Goal: Information Seeking & Learning: Learn about a topic

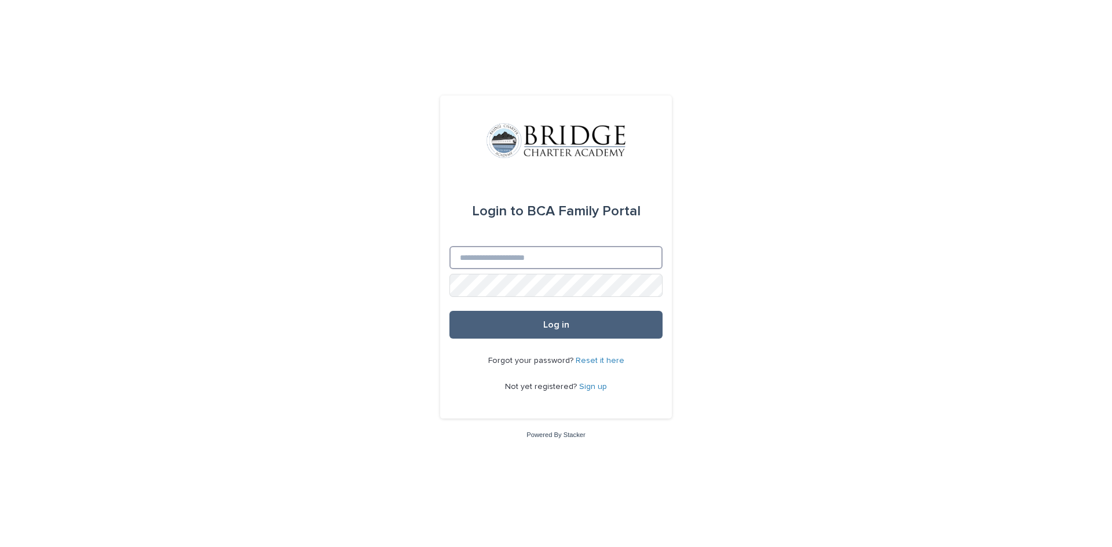
type input "**********"
click at [512, 334] on button "Log in" at bounding box center [555, 325] width 213 height 28
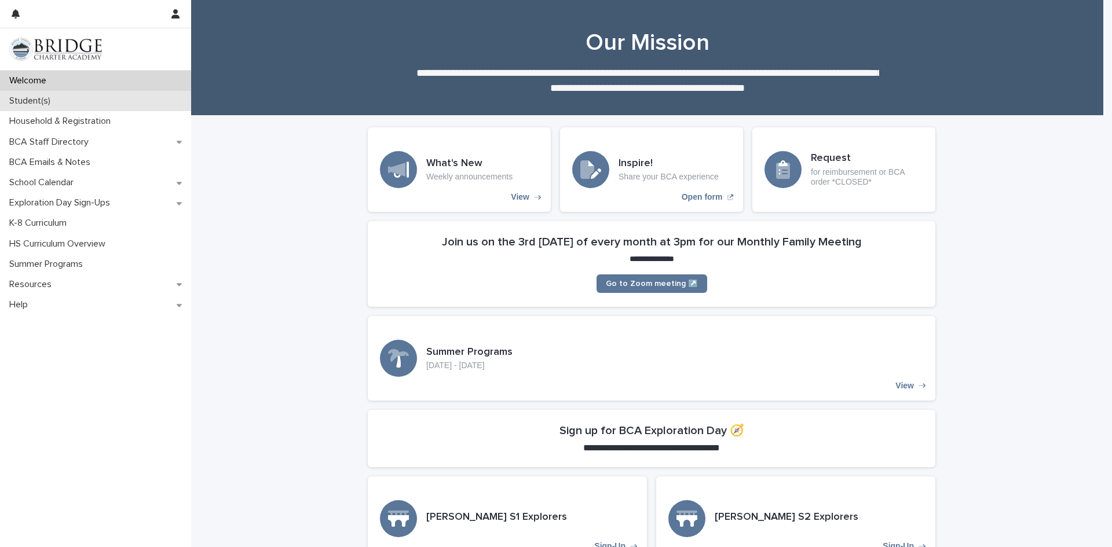
click at [52, 104] on p "Student(s)" at bounding box center [32, 101] width 55 height 11
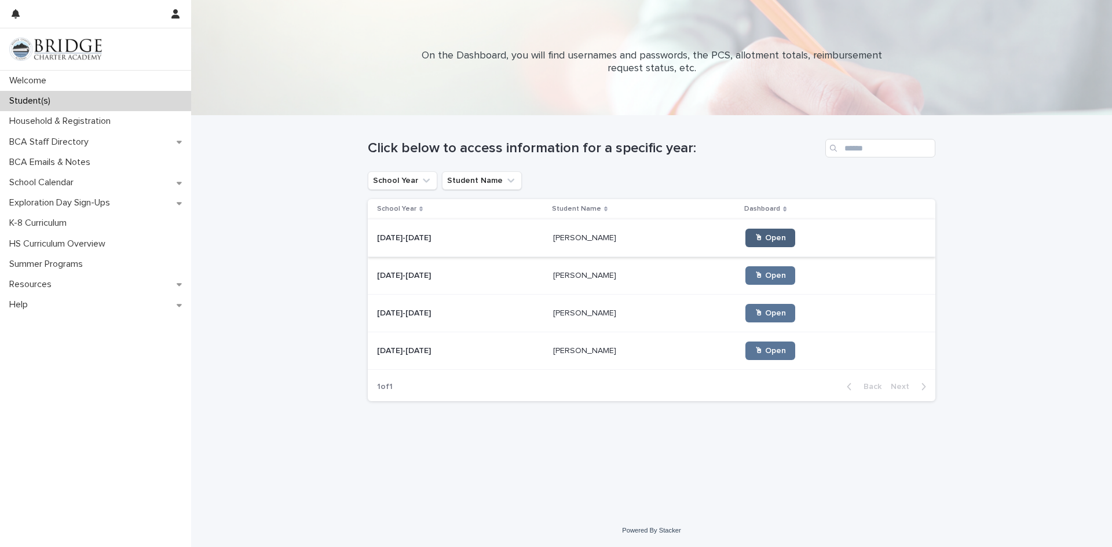
click at [763, 232] on link "🖱 Open" at bounding box center [770, 238] width 50 height 19
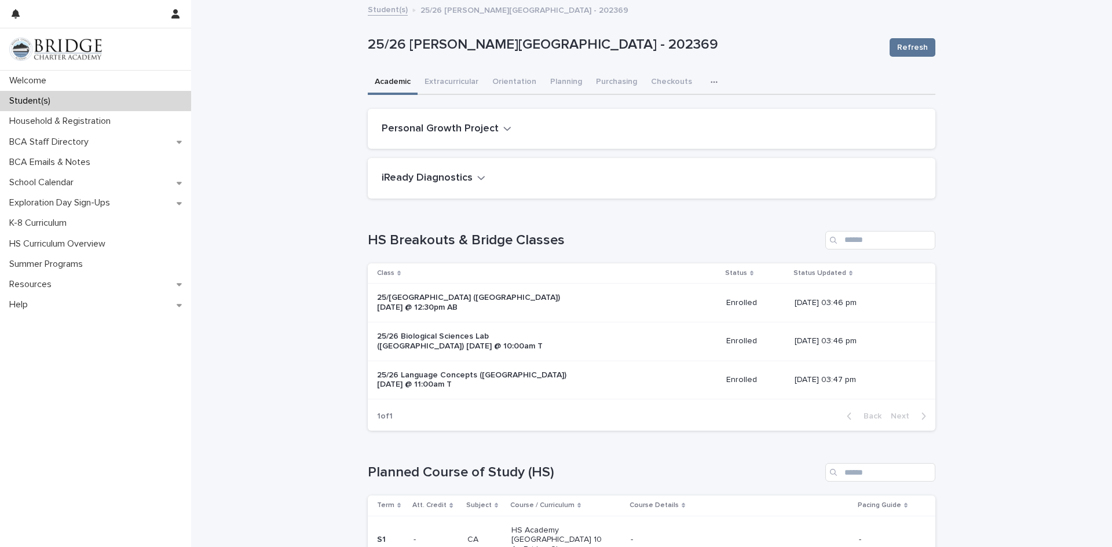
click at [711, 80] on icon "button" at bounding box center [714, 82] width 7 height 8
click at [653, 128] on span "General" at bounding box center [659, 130] width 30 height 8
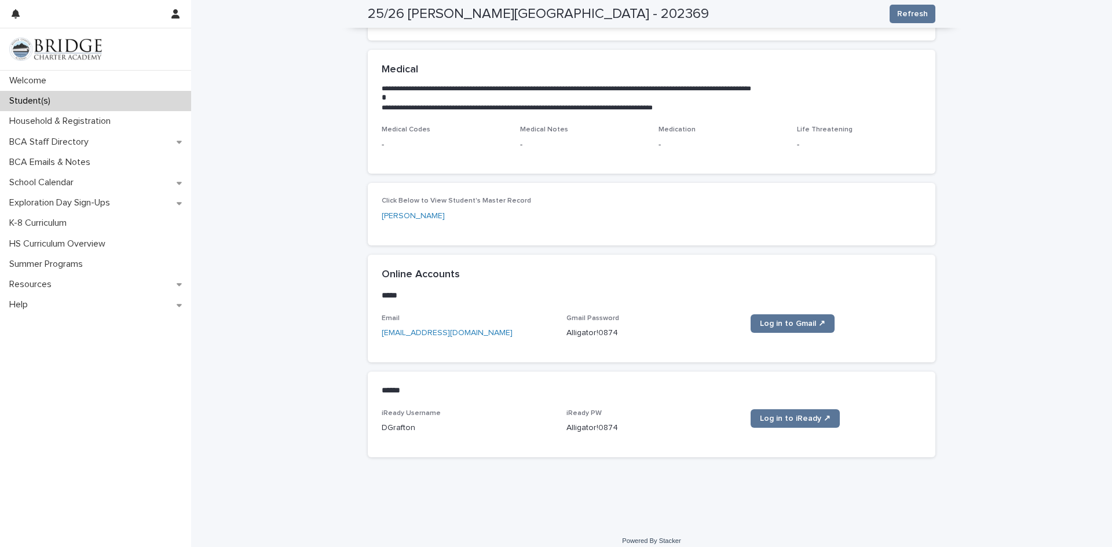
scroll to position [319, 0]
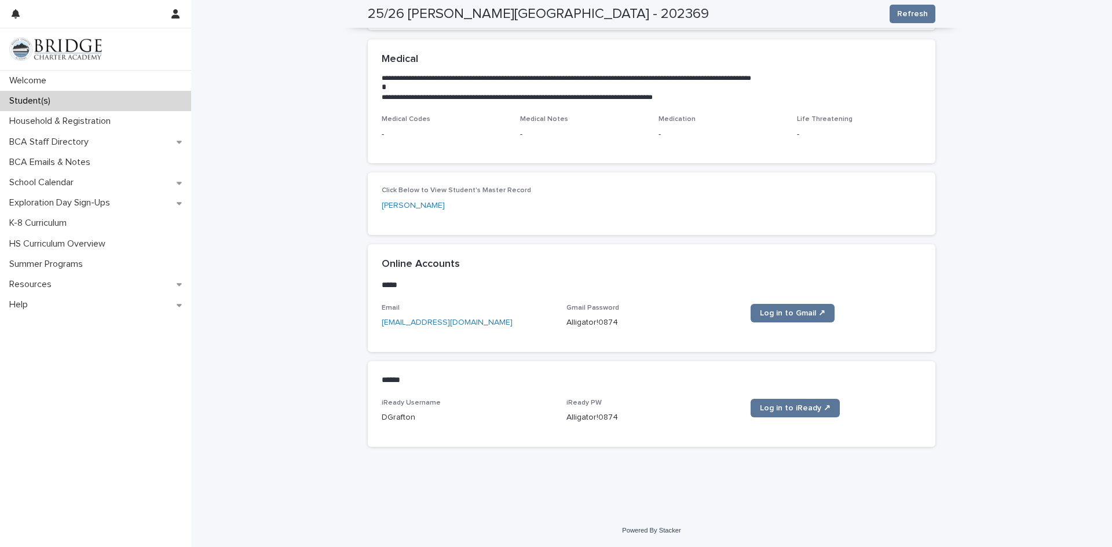
click at [624, 323] on p "Alligator!0874" at bounding box center [651, 323] width 171 height 12
click at [782, 312] on span "Log in to Gmail ↗" at bounding box center [792, 313] width 65 height 8
drag, startPoint x: 613, startPoint y: 323, endPoint x: 585, endPoint y: 324, distance: 27.8
click at [585, 324] on p "Alligator!0874" at bounding box center [651, 323] width 171 height 12
click at [577, 336] on div "Gmail Password [SECURITY_DATA]" at bounding box center [651, 321] width 171 height 34
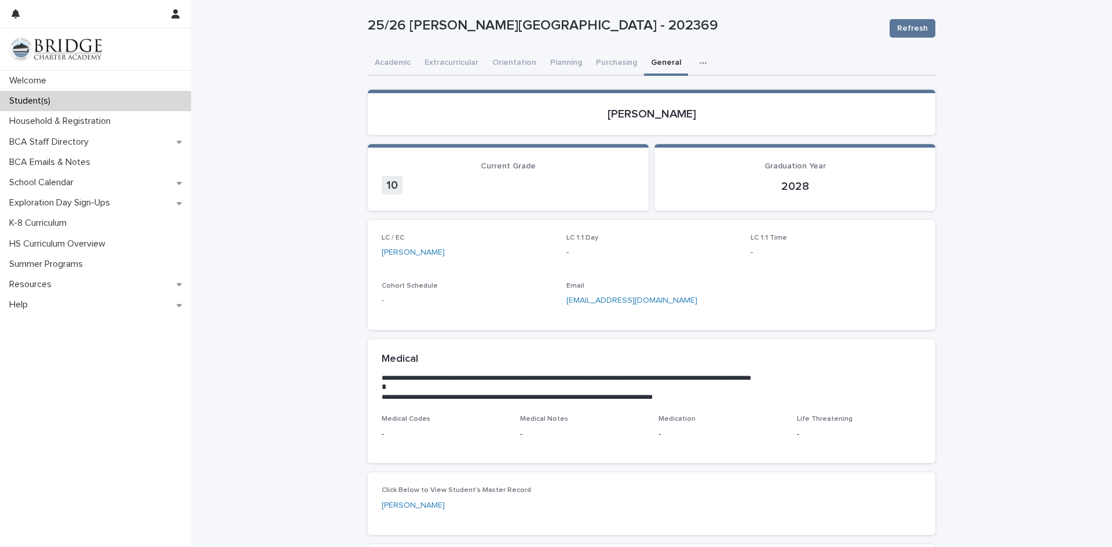
scroll to position [0, 0]
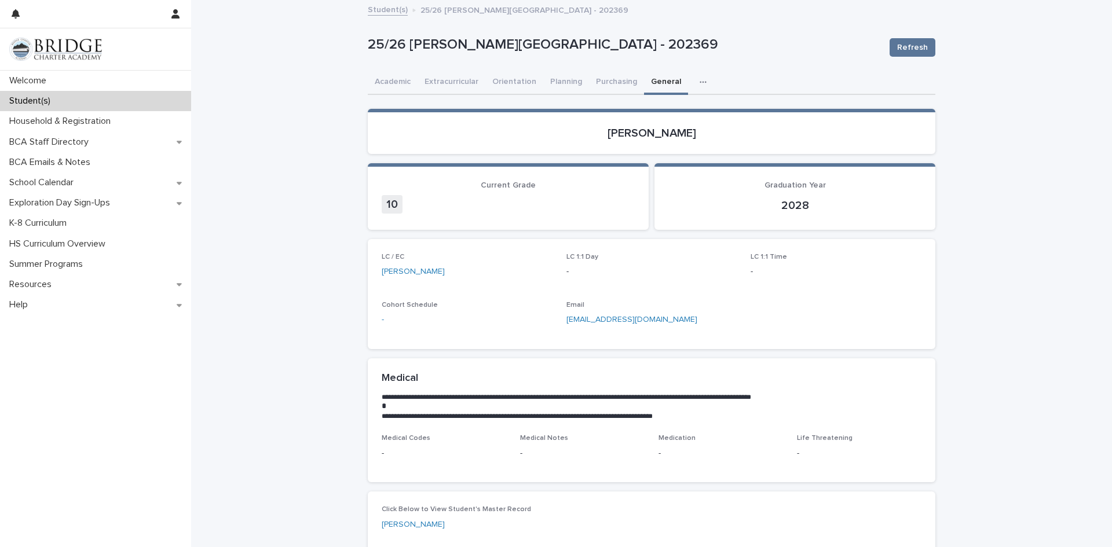
click at [590, 321] on link "[EMAIL_ADDRESS][DOMAIN_NAME]" at bounding box center [631, 320] width 131 height 8
click at [606, 319] on link "[EMAIL_ADDRESS][DOMAIN_NAME]" at bounding box center [631, 320] width 131 height 8
click at [546, 81] on button "Planning" at bounding box center [566, 83] width 46 height 24
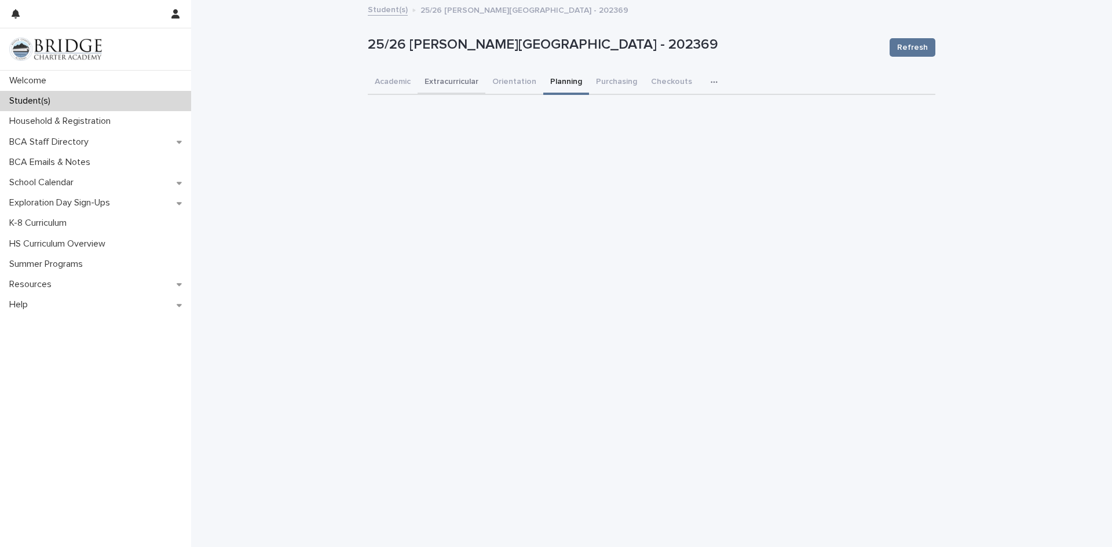
click at [446, 75] on button "Extracurricular" at bounding box center [452, 83] width 68 height 24
click at [392, 82] on button "Academic" at bounding box center [393, 83] width 50 height 24
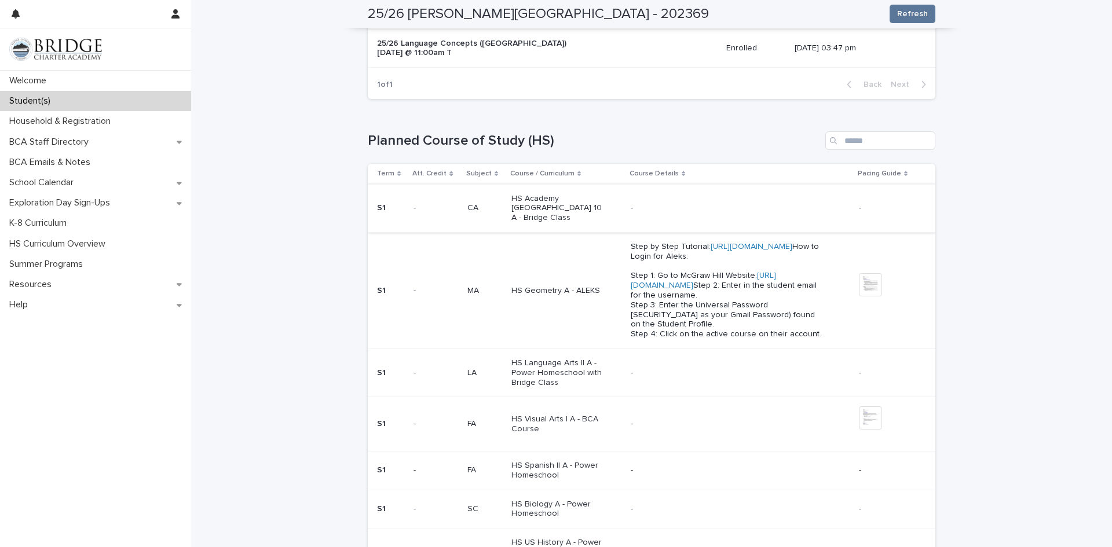
scroll to position [347, 0]
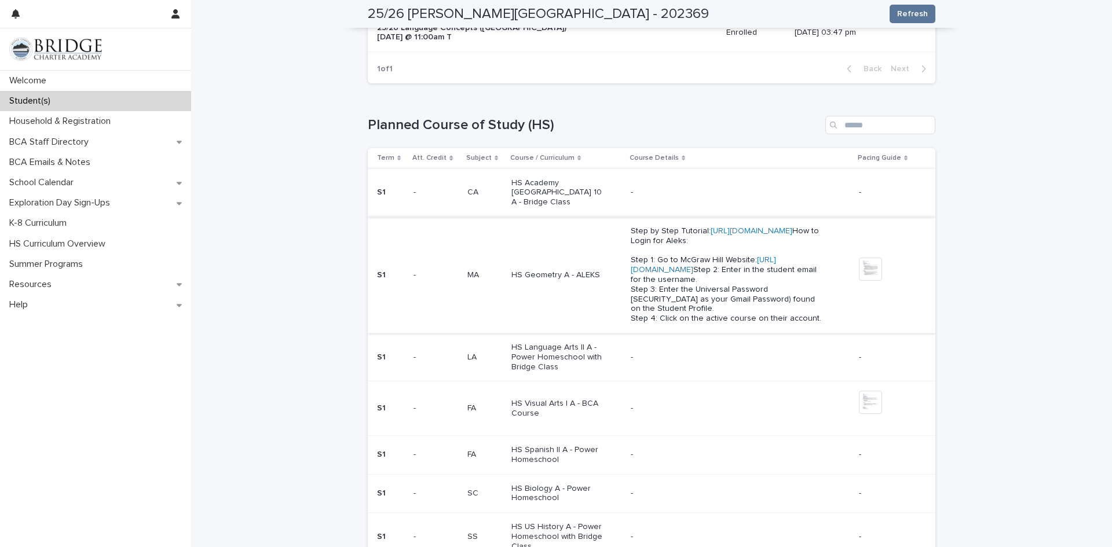
click at [709, 274] on link "[URL][DOMAIN_NAME]" at bounding box center [703, 265] width 145 height 18
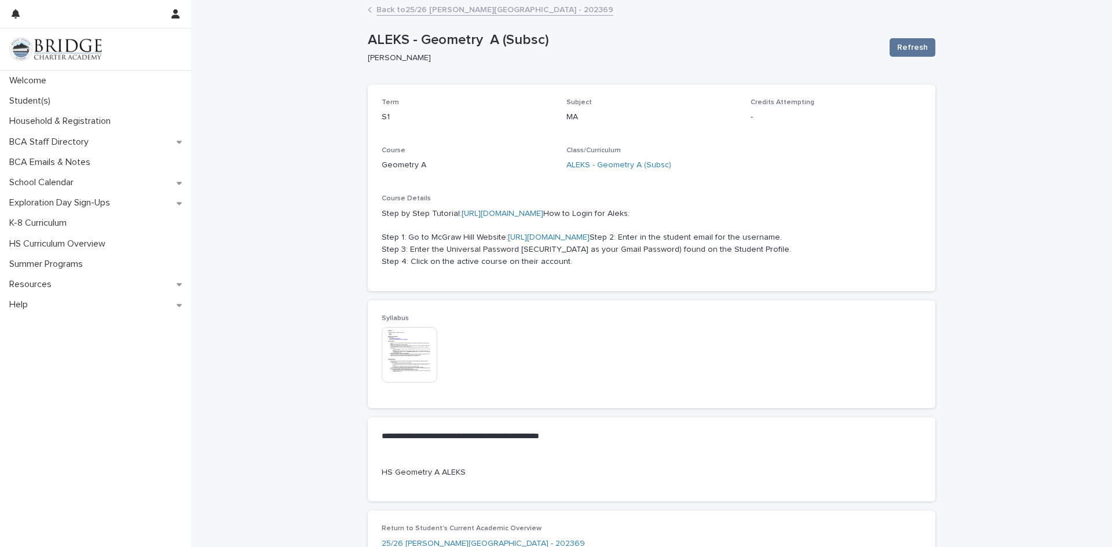
click at [521, 211] on link "[URL][DOMAIN_NAME]" at bounding box center [503, 214] width 82 height 8
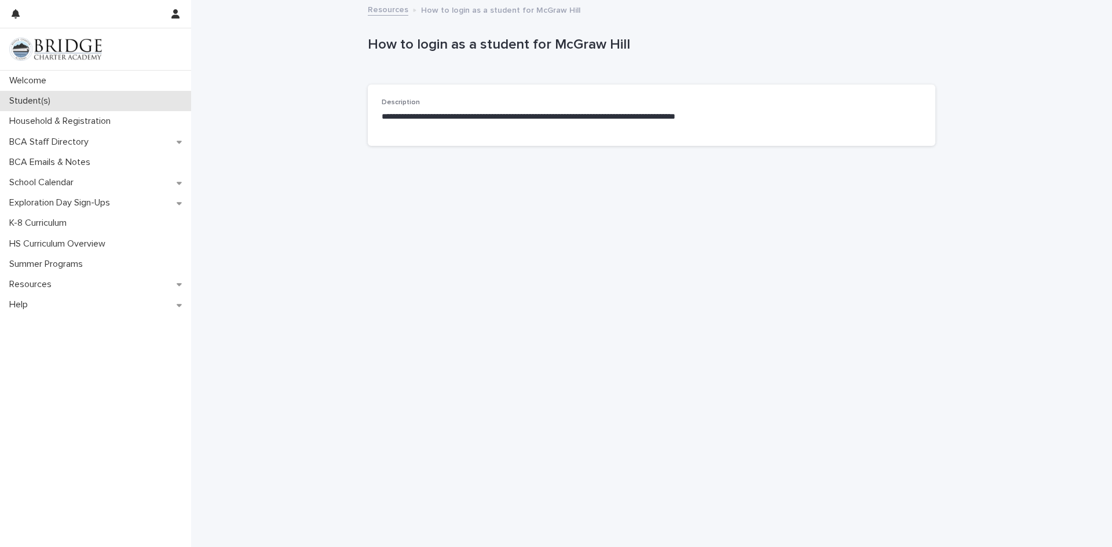
click at [45, 98] on p "Student(s)" at bounding box center [32, 101] width 55 height 11
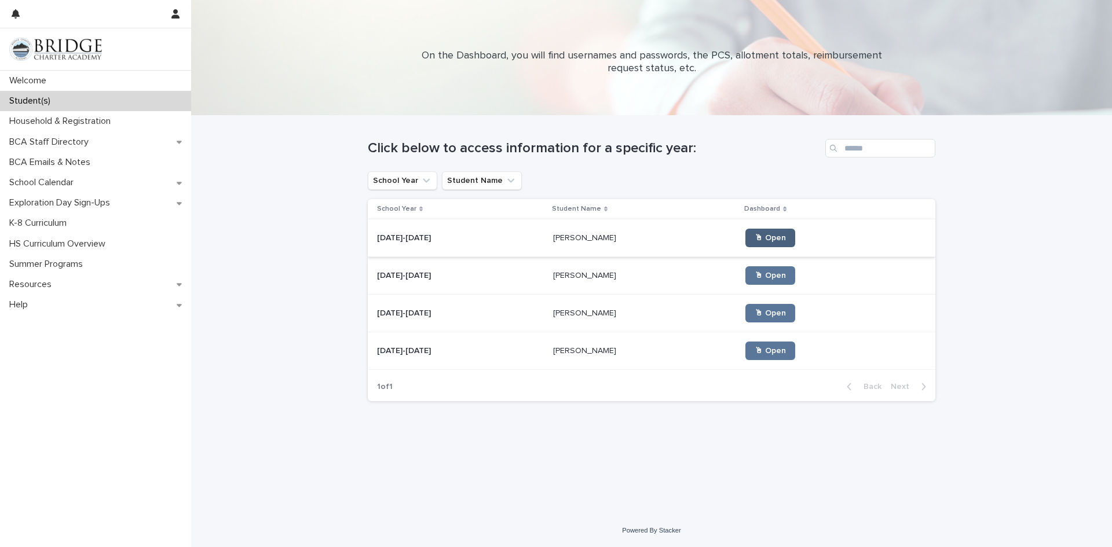
click at [755, 234] on span "🖱 Open" at bounding box center [770, 238] width 31 height 8
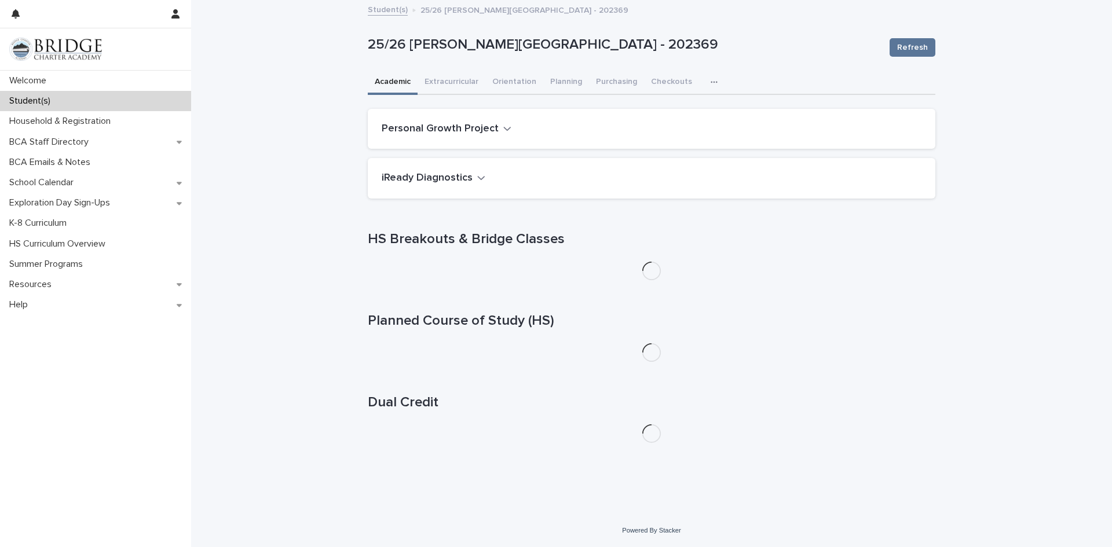
click at [711, 81] on icon "button" at bounding box center [714, 82] width 7 height 8
click at [665, 131] on span "General" at bounding box center [659, 130] width 30 height 8
